Goal: Information Seeking & Learning: Learn about a topic

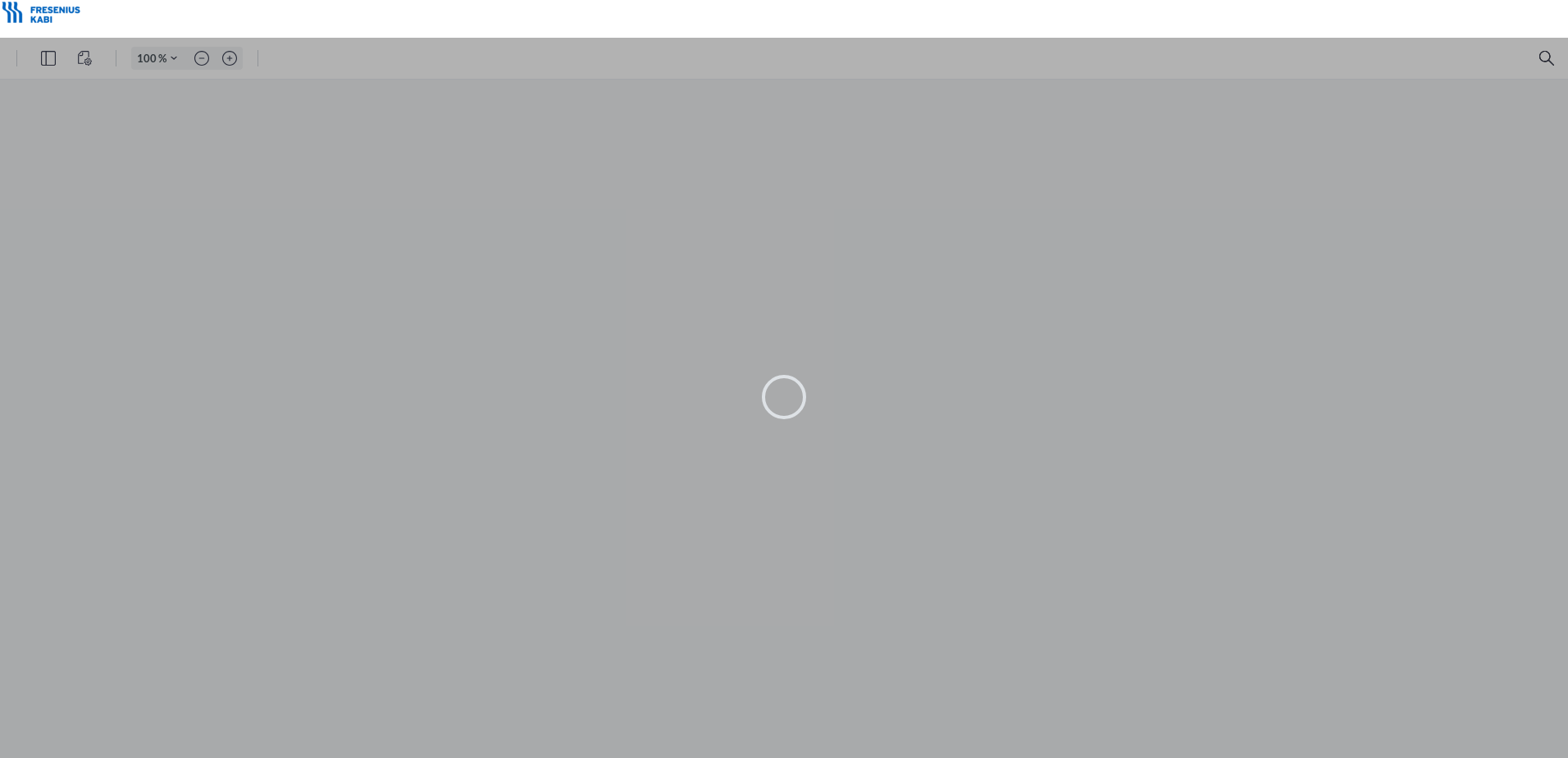
type input "101"
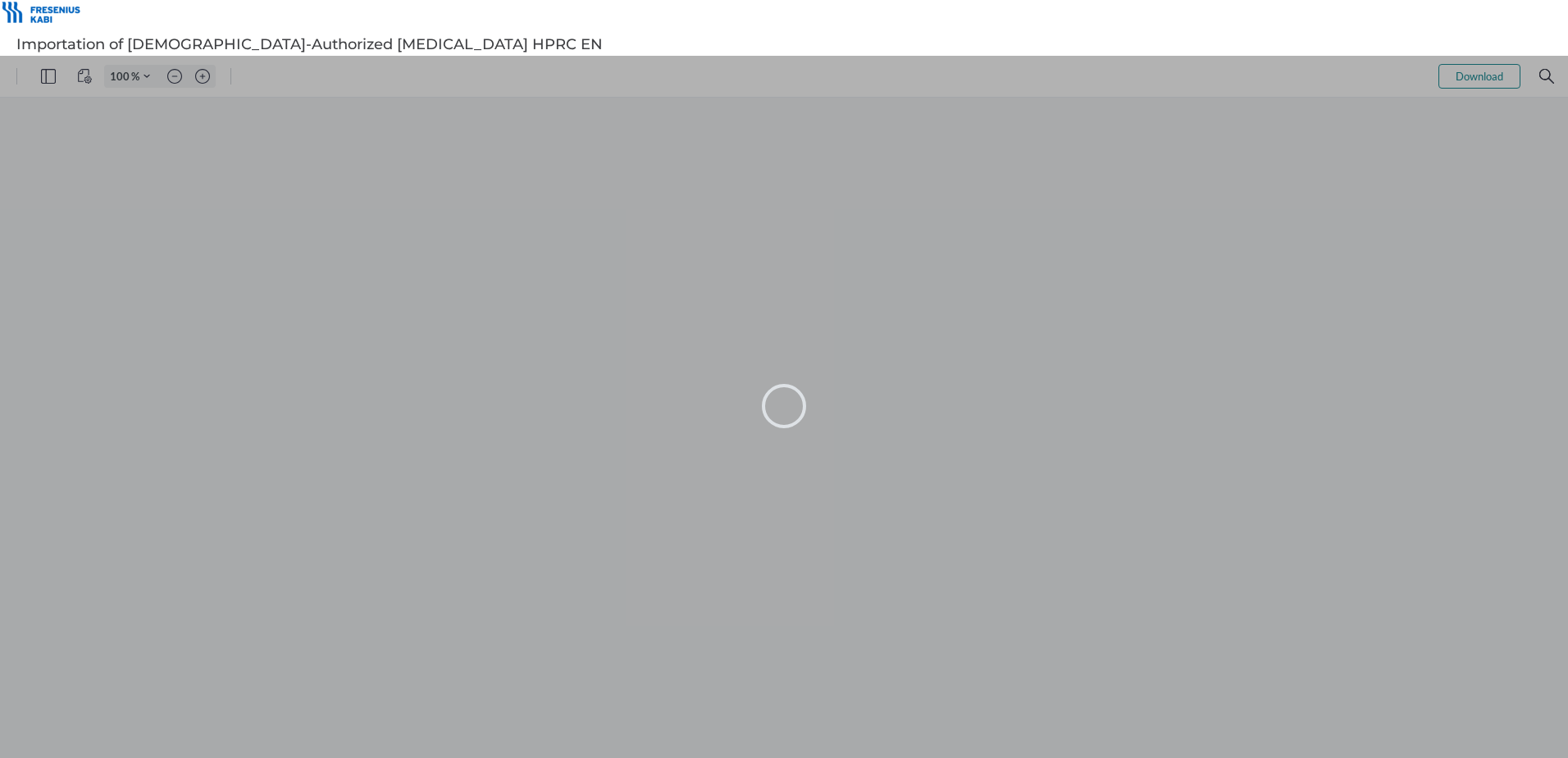
type input "101"
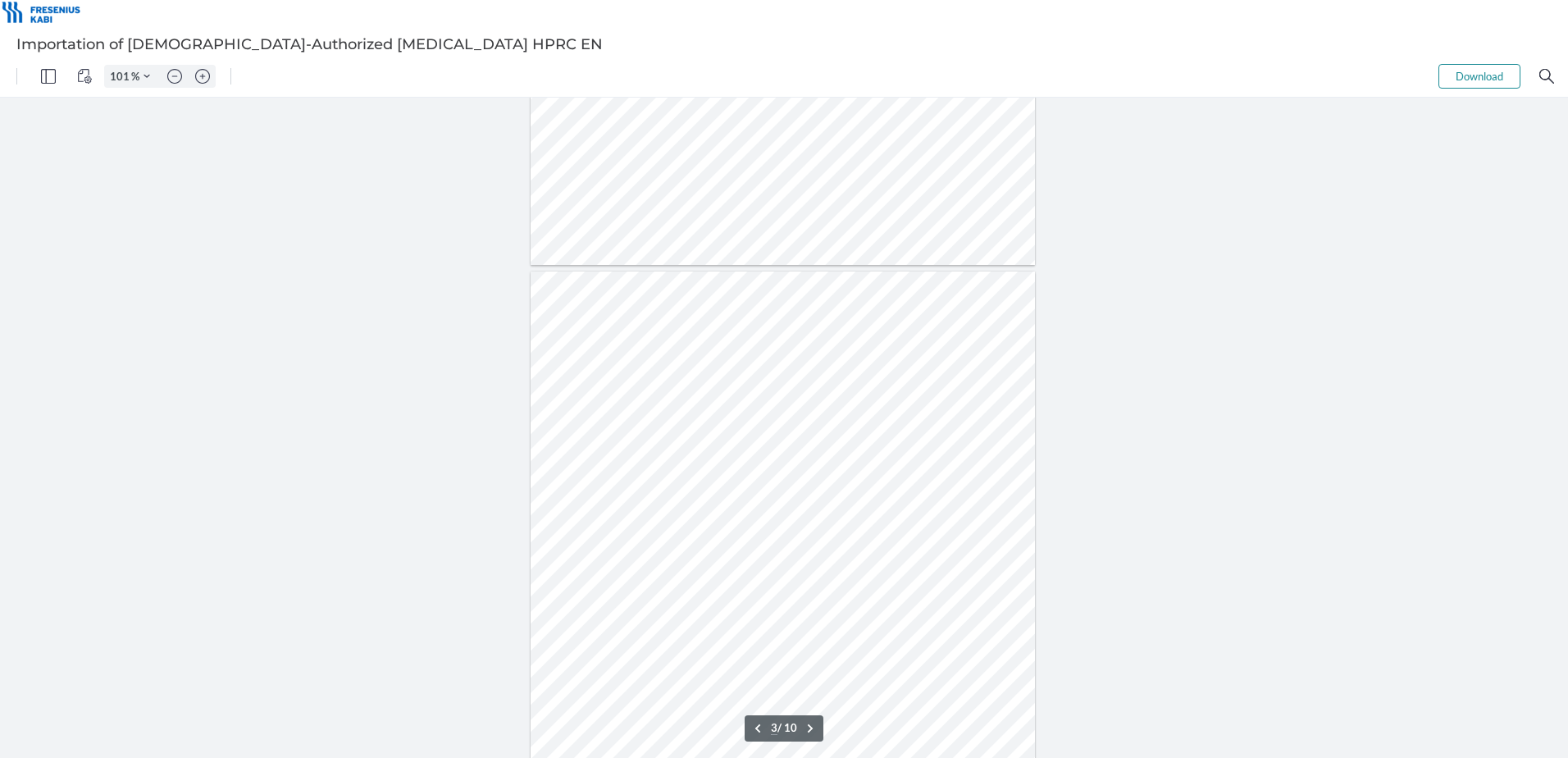
scroll to position [1395, 0]
type input "4"
